Goal: Task Accomplishment & Management: Complete application form

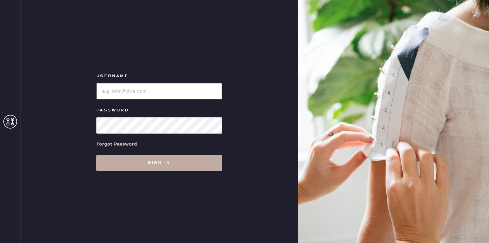
type input "[EMAIL_ADDRESS][DOMAIN_NAME]"
click at [177, 163] on button "Sign in" at bounding box center [159, 163] width 126 height 16
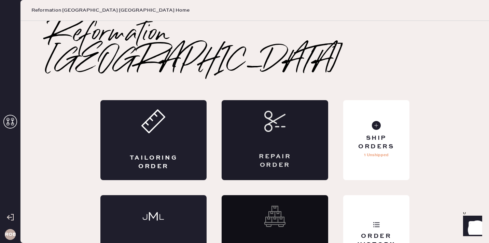
click at [262, 152] on div "Repair Order" at bounding box center [275, 160] width 52 height 17
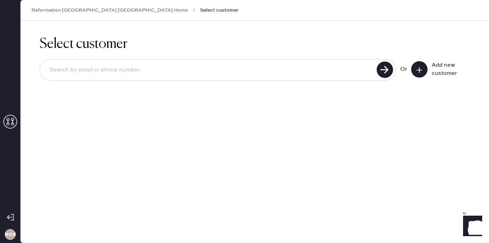
click at [418, 71] on icon at bounding box center [419, 70] width 7 height 7
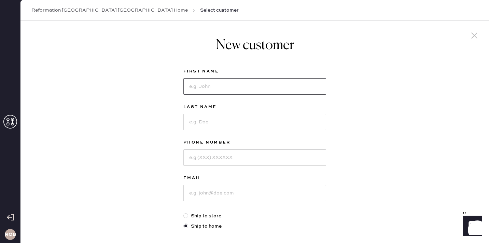
click at [279, 87] on input at bounding box center [254, 86] width 143 height 16
click at [245, 90] on input at bounding box center [254, 86] width 143 height 16
click at [237, 120] on input at bounding box center [254, 122] width 143 height 16
drag, startPoint x: 238, startPoint y: 88, endPoint x: 205, endPoint y: 88, distance: 33.5
click at [205, 88] on input "[PERSON_NAME]" at bounding box center [254, 86] width 143 height 16
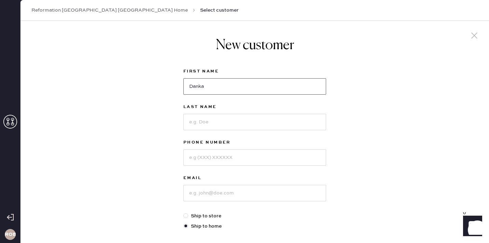
type input "Danka"
click at [207, 121] on input at bounding box center [254, 122] width 143 height 16
type input "s"
type input "Stefanovic"
click at [203, 157] on input at bounding box center [254, 157] width 143 height 16
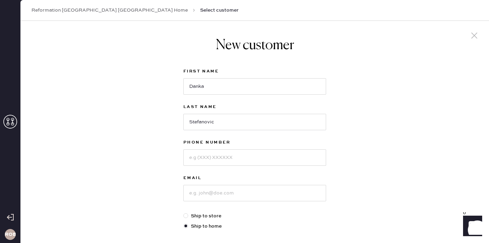
click at [207, 202] on div "Email" at bounding box center [254, 193] width 143 height 38
click at [203, 196] on input at bounding box center [254, 193] width 143 height 16
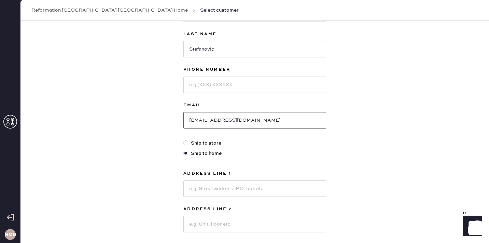
scroll to position [77, 0]
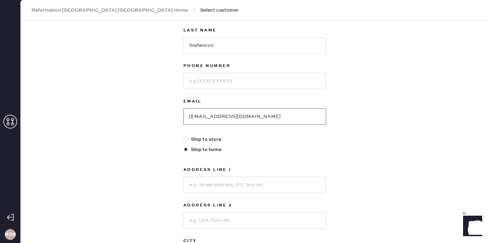
type input "[EMAIL_ADDRESS][DOMAIN_NAME]"
click at [224, 189] on input at bounding box center [254, 185] width 143 height 16
click at [192, 177] on input at bounding box center [254, 185] width 143 height 16
click at [487, 92] on div "New customer First Name [PERSON_NAME] Last Name [PERSON_NAME] Phone Number Emai…" at bounding box center [255, 156] width 469 height 424
click at [261, 190] on input at bounding box center [254, 185] width 143 height 16
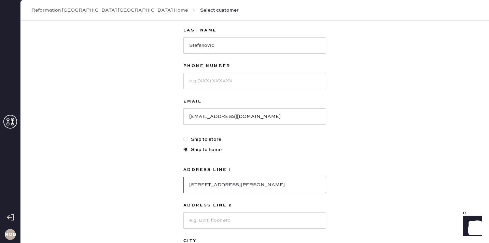
type input "[STREET_ADDRESS][PERSON_NAME]"
click at [201, 222] on input at bounding box center [254, 220] width 143 height 16
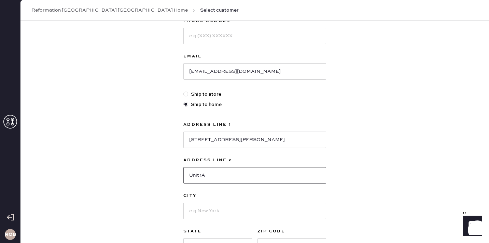
scroll to position [126, 0]
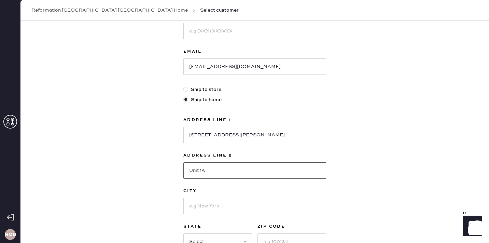
type input "Unit 1A"
click at [193, 208] on input at bounding box center [254, 206] width 143 height 16
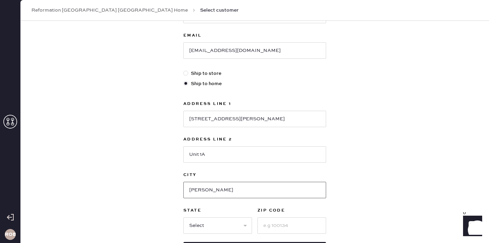
scroll to position [143, 0]
type input "[PERSON_NAME]"
click at [212, 227] on select "Select AK AL AR AZ CA CO CT [GEOGRAPHIC_DATA] DE FL [GEOGRAPHIC_DATA] HI [GEOGR…" at bounding box center [217, 225] width 69 height 16
select select "IL"
click at [183, 217] on select "Select AK AL AR AZ CA CO CT [GEOGRAPHIC_DATA] DE FL [GEOGRAPHIC_DATA] HI [GEOGR…" at bounding box center [217, 225] width 69 height 16
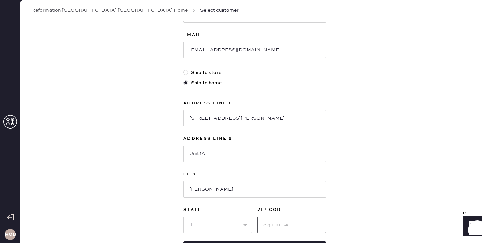
click at [267, 227] on input at bounding box center [292, 225] width 69 height 16
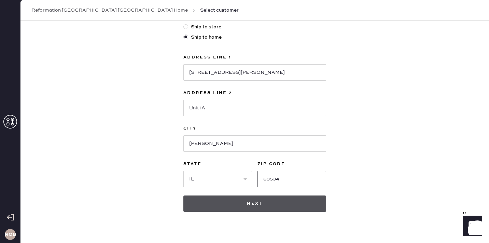
type input "60534"
click at [258, 203] on button "Next" at bounding box center [254, 203] width 143 height 16
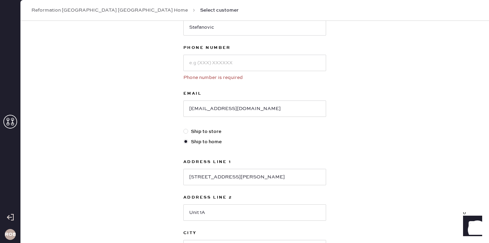
scroll to position [93, 0]
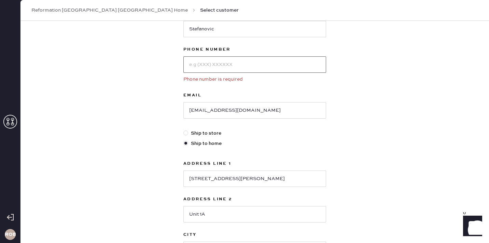
click at [236, 60] on input at bounding box center [254, 64] width 143 height 16
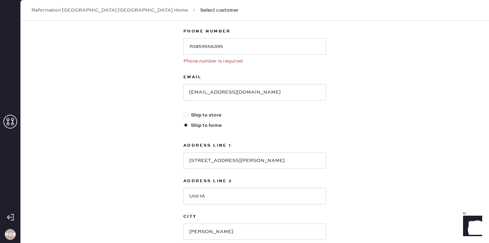
click at [271, 69] on div "Phone Number 70859556395 Phone number is required" at bounding box center [254, 50] width 143 height 46
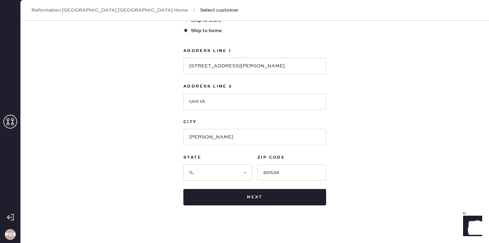
scroll to position [212, 0]
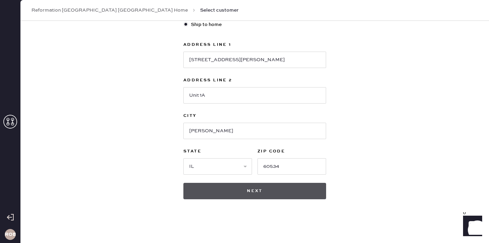
click at [248, 191] on button "Next" at bounding box center [254, 191] width 143 height 16
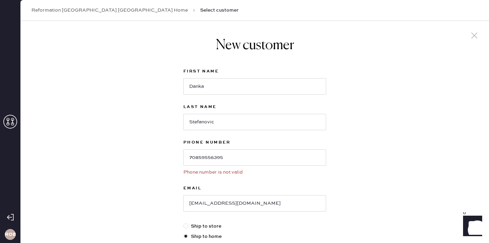
scroll to position [2, 0]
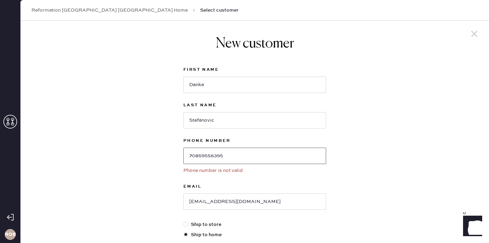
click at [249, 153] on input "70859556395" at bounding box center [254, 156] width 143 height 16
click at [210, 159] on input "70859556395" at bounding box center [254, 156] width 143 height 16
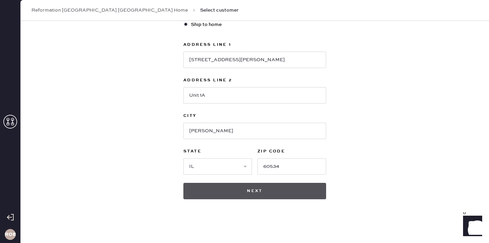
type input "7085956395"
click at [229, 190] on button "Next" at bounding box center [254, 191] width 143 height 16
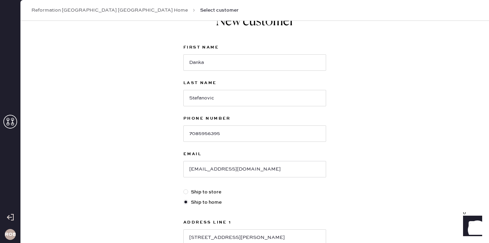
scroll to position [0, 0]
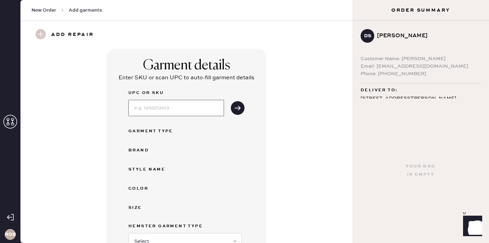
click at [172, 111] on input at bounding box center [176, 108] width 96 height 16
type input "S22003313"
click at [242, 108] on button "submit" at bounding box center [238, 108] width 14 height 14
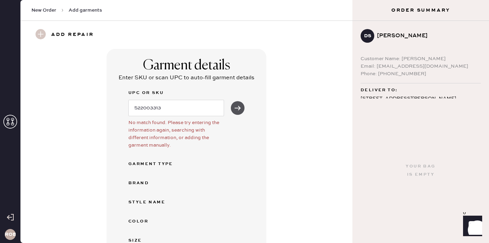
scroll to position [23, 0]
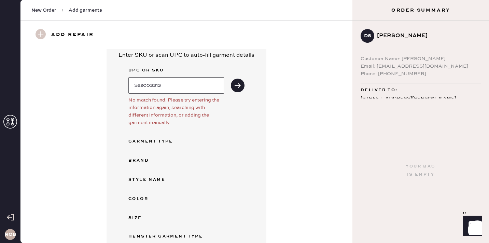
drag, startPoint x: 187, startPoint y: 82, endPoint x: 103, endPoint y: 81, distance: 84.4
click at [103, 81] on div "Garment details Enter SKU or scan UPC to auto-fill garment details UPC or SKU S…" at bounding box center [187, 182] width 308 height 312
type input "1315450OBLK006"
click at [241, 85] on icon "submit" at bounding box center [237, 85] width 7 height 7
click at [236, 86] on icon "submit" at bounding box center [237, 85] width 7 height 7
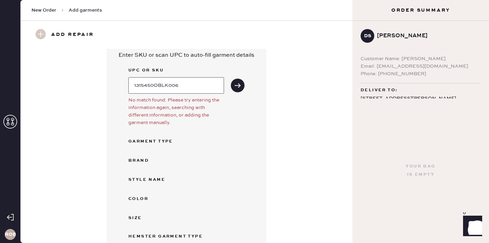
click at [194, 83] on input "1315450OBLK006" at bounding box center [176, 85] width 96 height 16
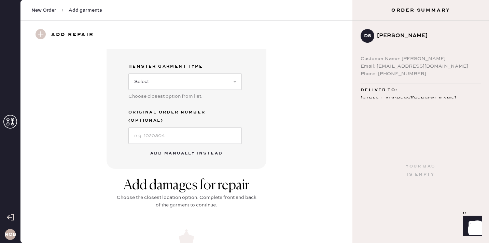
scroll to position [197, 0]
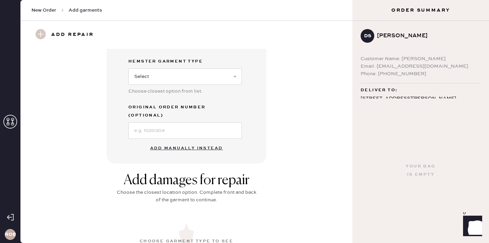
click at [197, 141] on button "Add manually instead" at bounding box center [186, 148] width 81 height 14
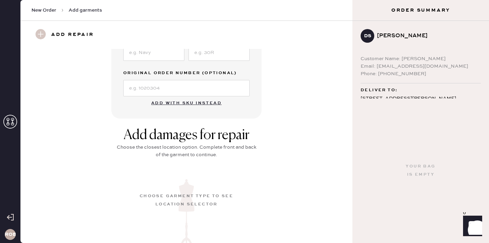
scroll to position [0, 0]
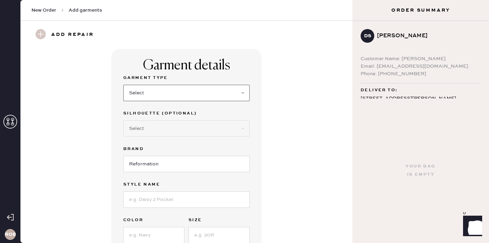
click at [170, 90] on select "Select Basic Skirt Jeans Leggings Pants Shorts Basic Sleeved Dress Basic Sleeve…" at bounding box center [186, 93] width 126 height 16
select select "8"
click at [123, 85] on select "Select Basic Skirt Jeans Leggings Pants Shorts Basic Sleeved Dress Basic Sleeve…" at bounding box center [186, 93] width 126 height 16
click at [158, 127] on select "Select Maxi Dress Midi Dress Mini Dress Other" at bounding box center [186, 128] width 126 height 16
select select "25"
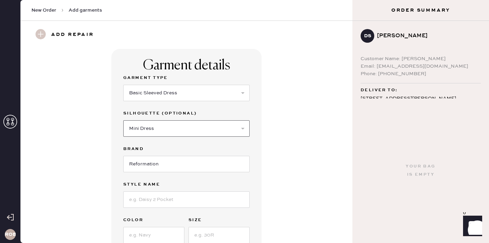
click at [123, 120] on select "Select Maxi Dress Midi Dress Mini Dress Other" at bounding box center [186, 128] width 126 height 16
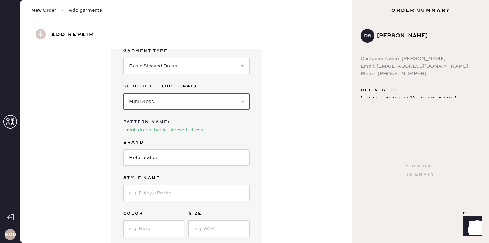
scroll to position [29, 0]
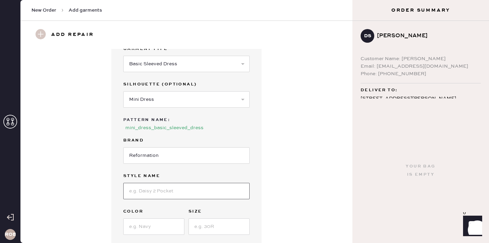
click at [155, 183] on input at bounding box center [186, 191] width 126 height 16
type input "[PERSON_NAME] Linen Dress"
click at [159, 220] on input at bounding box center [153, 226] width 61 height 16
type input "Black"
click at [208, 222] on input at bounding box center [219, 226] width 61 height 16
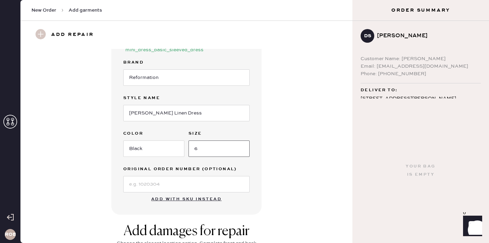
scroll to position [132, 0]
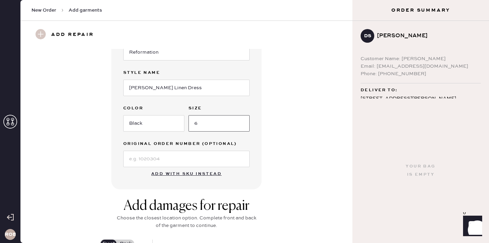
type input "6"
click at [160, 159] on input at bounding box center [186, 159] width 126 height 16
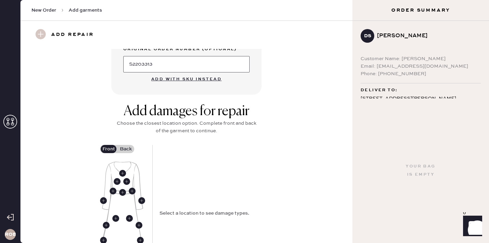
scroll to position [250, 0]
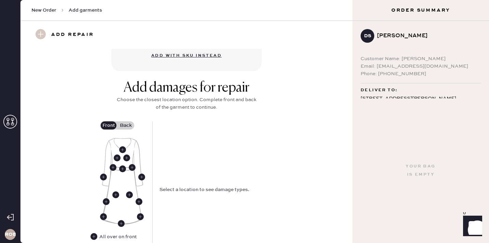
type input "S2203313"
click at [127, 121] on label "Back" at bounding box center [125, 125] width 17 height 8
click at [126, 125] on input "Back" at bounding box center [126, 125] width 0 height 0
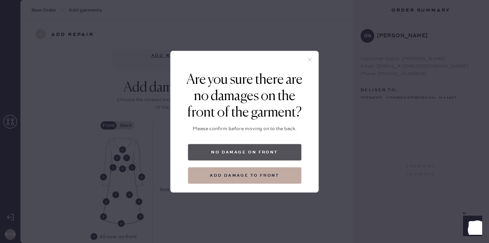
click at [244, 146] on button "No damage on front" at bounding box center [244, 152] width 113 height 16
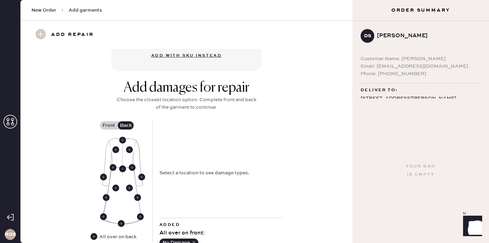
click at [122, 165] on use at bounding box center [122, 168] width 7 height 7
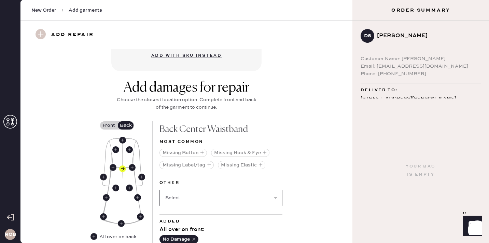
click at [193, 190] on select "Select Broken / Ripped Hem Broken Beads Broken Belt Loop Broken Button Broken C…" at bounding box center [221, 198] width 123 height 16
select select "1646"
click at [160, 190] on select "Select Broken / Ripped Hem Broken Beads Broken Belt Loop Broken Button Broken C…" at bounding box center [221, 198] width 123 height 16
select select
click at [187, 194] on select "Select Broken / Ripped Hem Broken Beads Broken Button Broken Cup Broken Elastic…" at bounding box center [221, 198] width 123 height 16
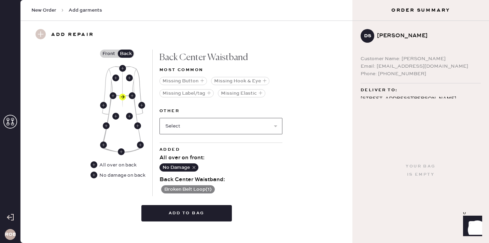
scroll to position [323, 0]
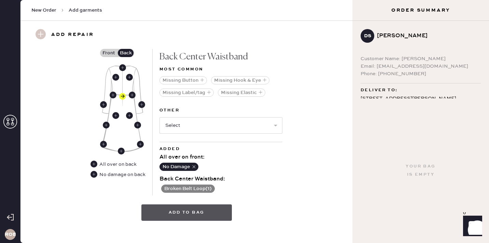
click at [195, 205] on button "Add to bag" at bounding box center [186, 212] width 91 height 16
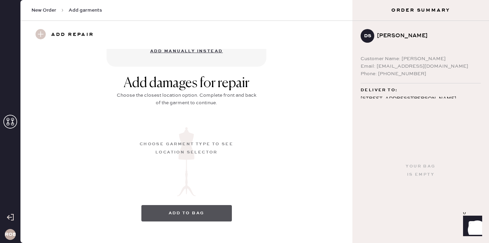
scroll to position [93, 0]
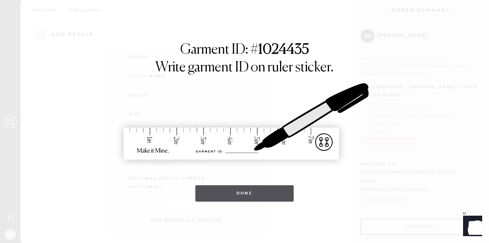
click at [253, 193] on button "Done" at bounding box center [244, 193] width 99 height 16
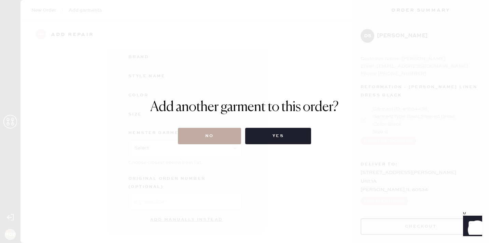
click at [233, 139] on button "No" at bounding box center [209, 136] width 63 height 16
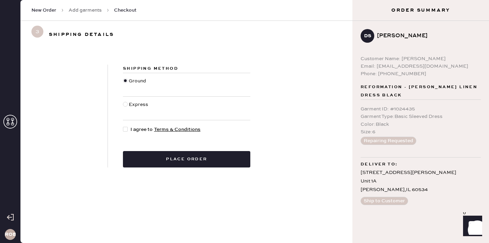
click at [126, 128] on div at bounding box center [125, 129] width 5 height 5
click at [123, 126] on input "I agree to Terms & Conditions" at bounding box center [123, 126] width 0 height 0
checkbox input "true"
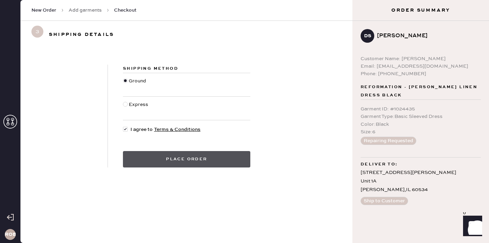
click at [160, 159] on button "Place order" at bounding box center [186, 159] width 127 height 16
